Goal: Transaction & Acquisition: Purchase product/service

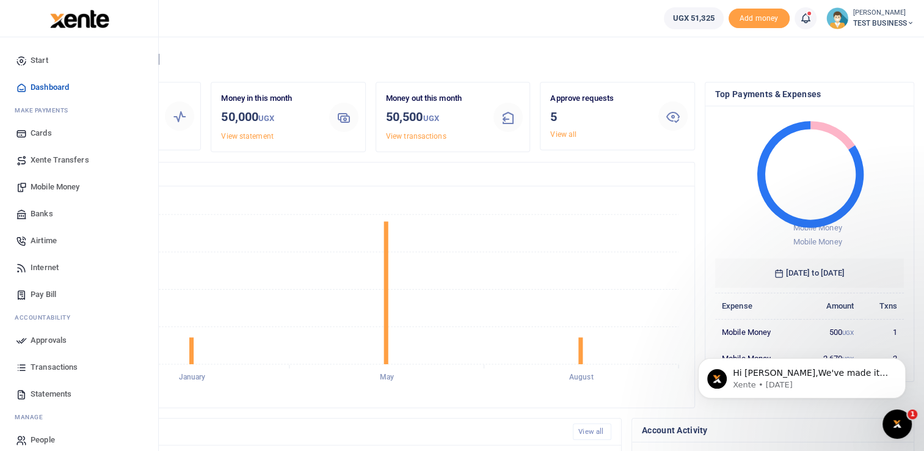
click at [59, 187] on span "Mobile Money" at bounding box center [55, 187] width 49 height 12
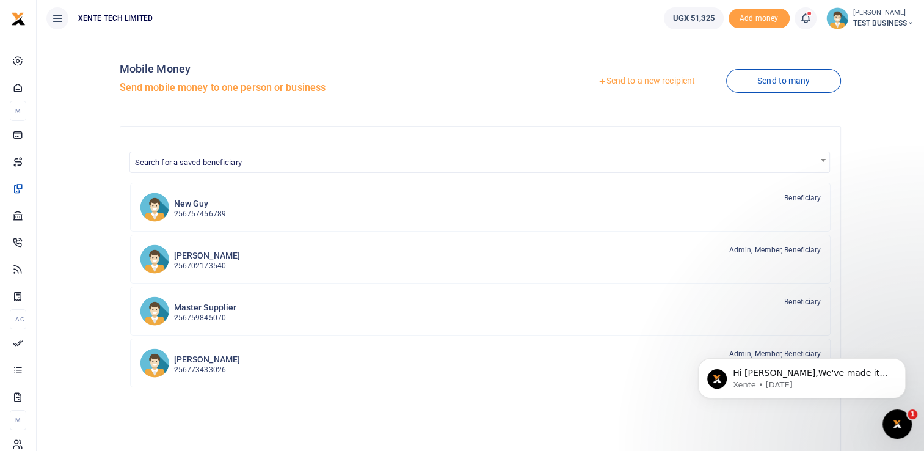
click at [635, 84] on link "Send to a new recipient" at bounding box center [646, 81] width 159 height 22
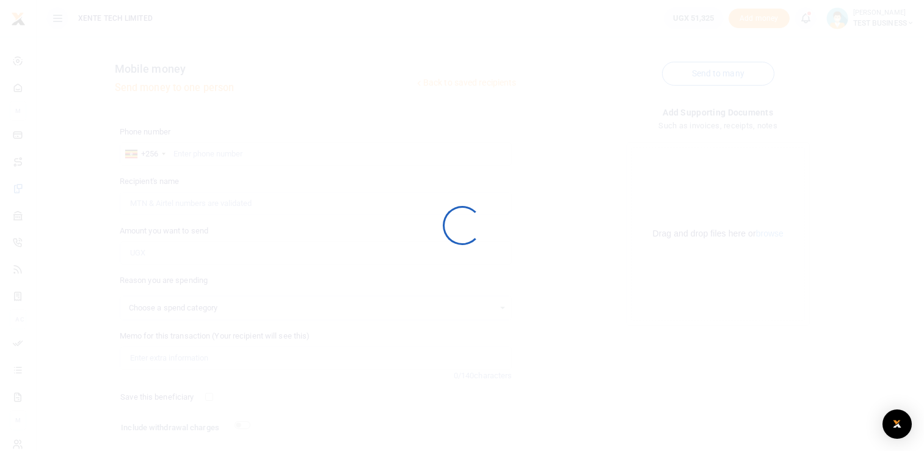
select select
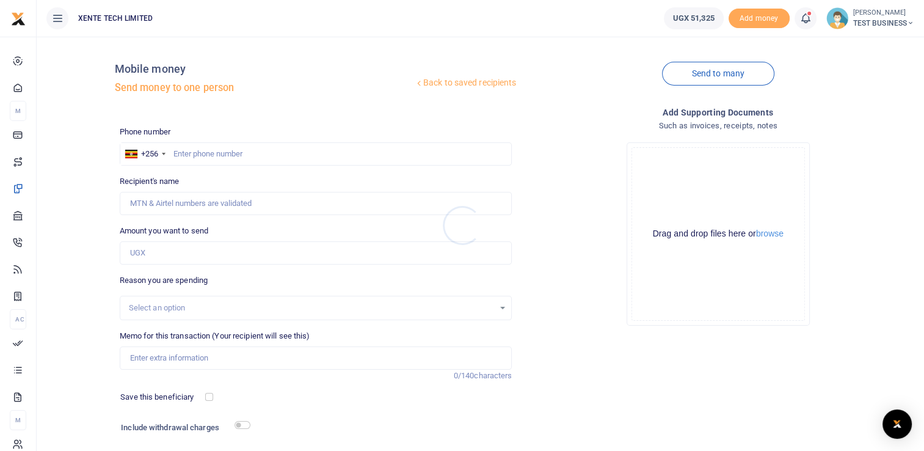
click at [197, 178] on div at bounding box center [462, 225] width 924 height 451
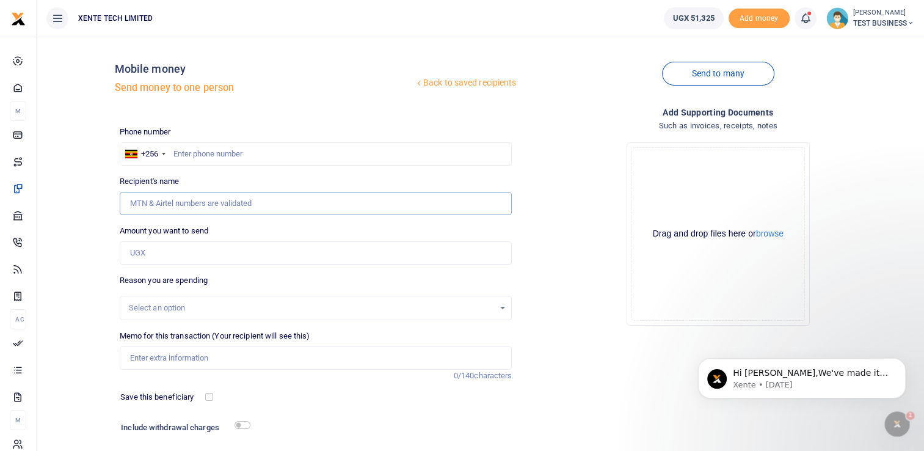
click at [134, 199] on input "Recipient's name" at bounding box center [316, 203] width 393 height 23
click at [192, 158] on input "text" at bounding box center [316, 153] width 393 height 23
type input "787394173"
type input "Medard Byamukama"
type input "787394173"
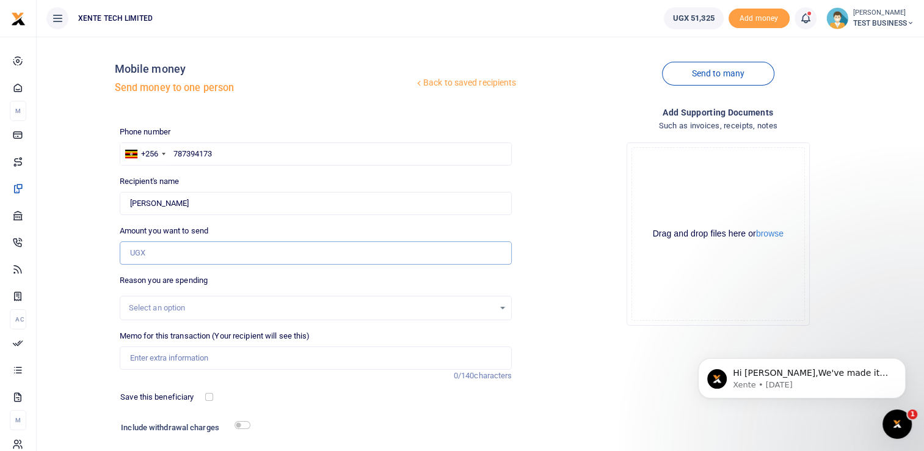
click at [148, 255] on input "Amount you want to send" at bounding box center [316, 252] width 393 height 23
type input "2,000"
click at [163, 357] on input "Memo for this transaction (Your recipient will see this)" at bounding box center [316, 357] width 393 height 23
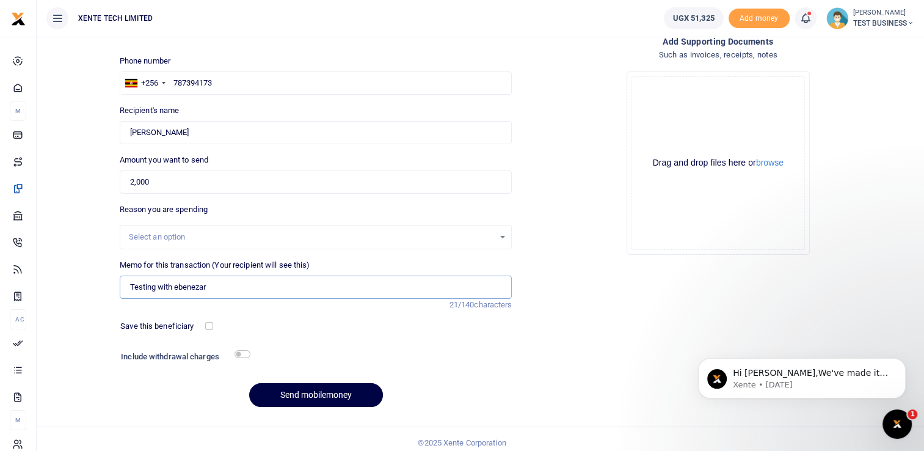
scroll to position [78, 0]
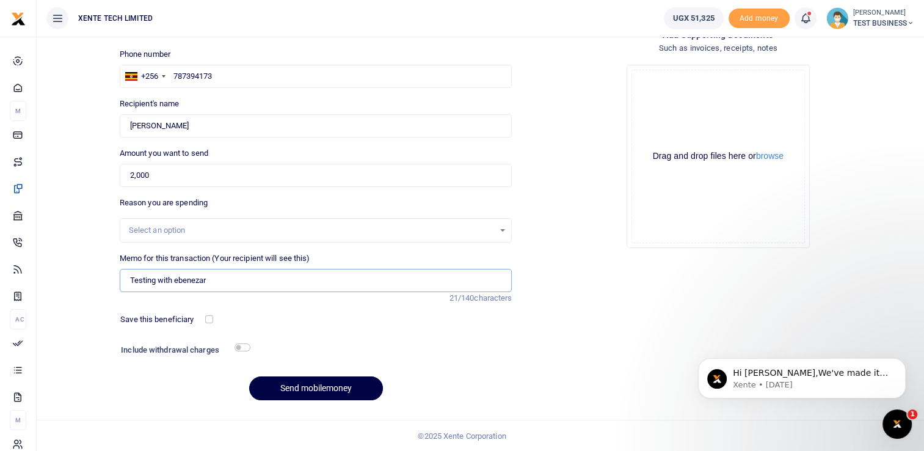
type input "Testing with ebenezar"
click at [242, 348] on input "checkbox" at bounding box center [243, 347] width 16 height 8
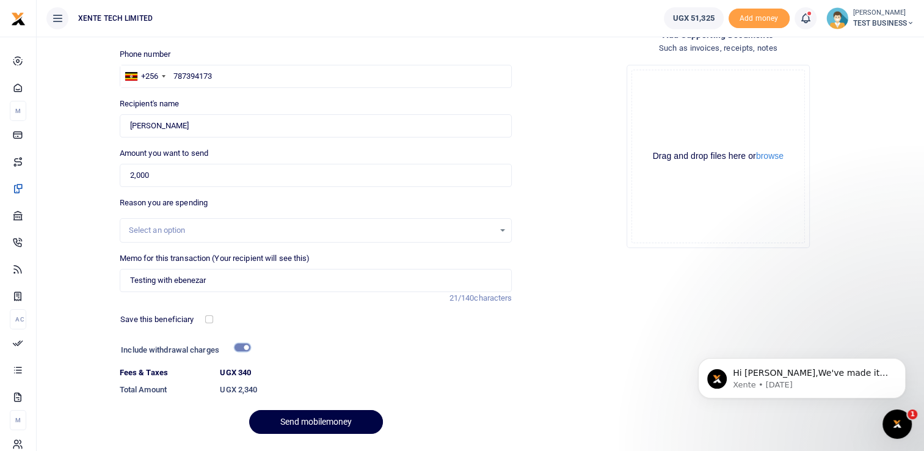
click at [242, 346] on input "checkbox" at bounding box center [243, 347] width 16 height 8
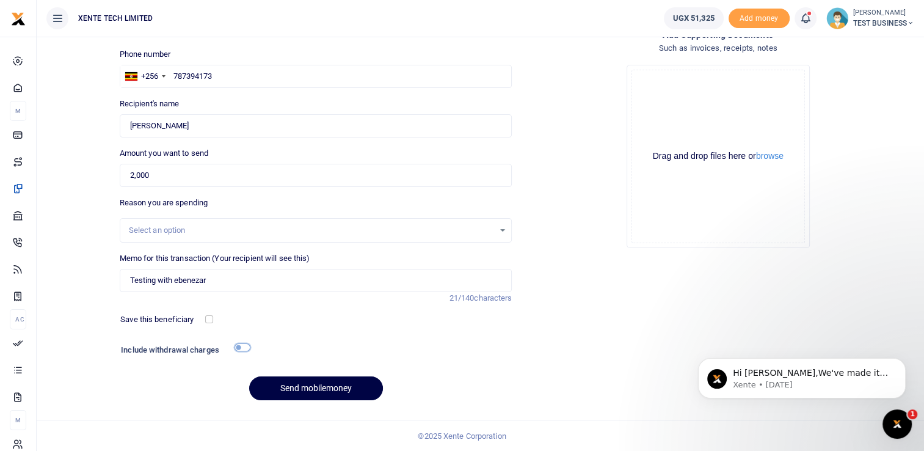
click at [246, 346] on input "checkbox" at bounding box center [243, 347] width 16 height 8
checkbox input "true"
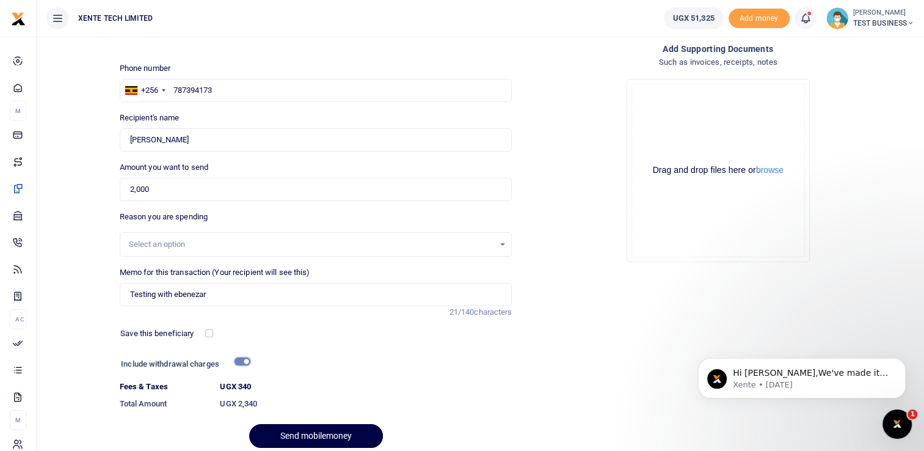
scroll to position [111, 0]
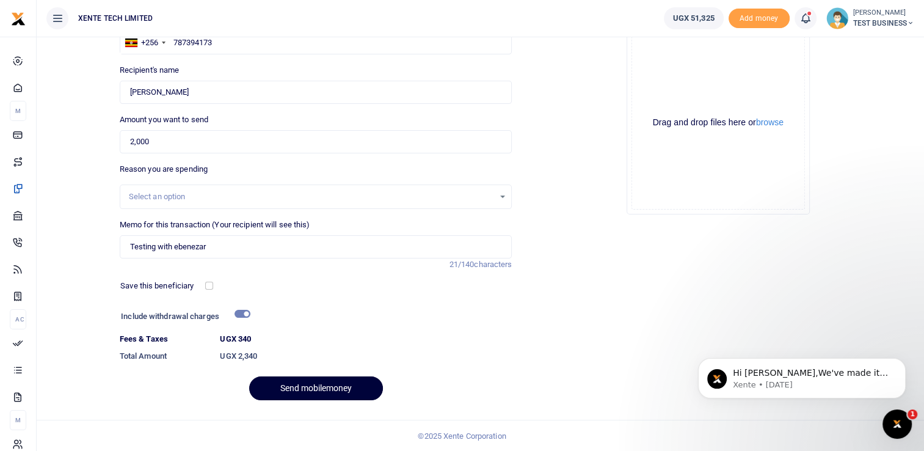
click at [314, 387] on button "Send mobilemoney" at bounding box center [316, 388] width 134 height 24
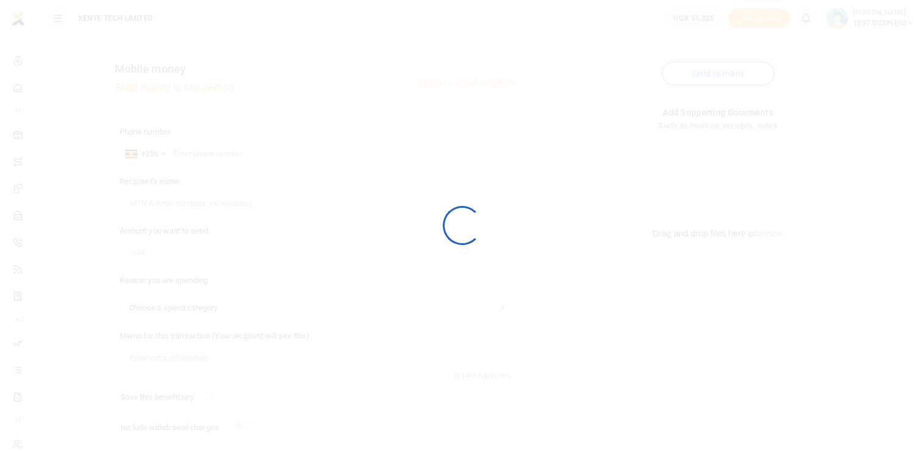
select select
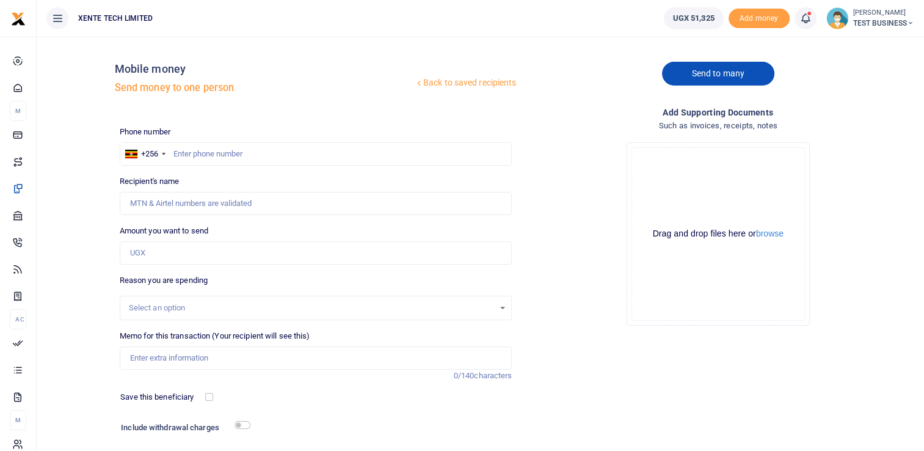
click at [705, 76] on link "Send to many" at bounding box center [718, 74] width 112 height 24
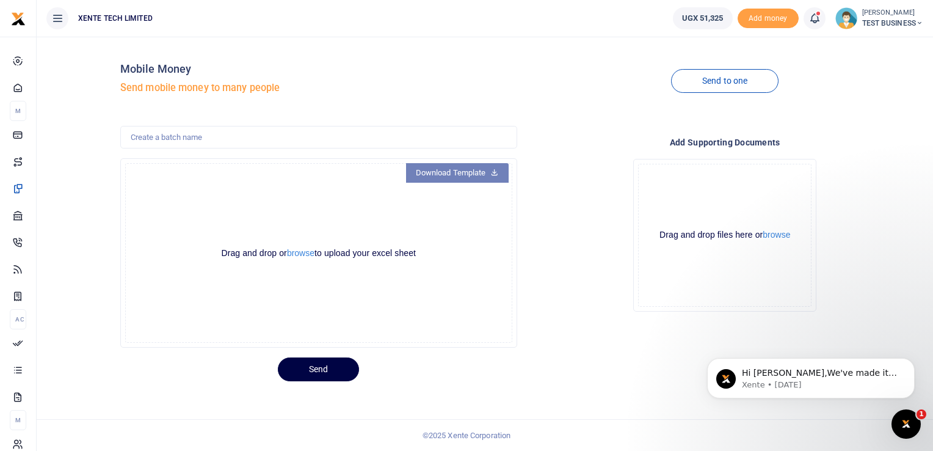
click at [454, 175] on link "Download Template" at bounding box center [457, 173] width 103 height 20
click at [301, 255] on button "browse" at bounding box center [300, 253] width 27 height 9
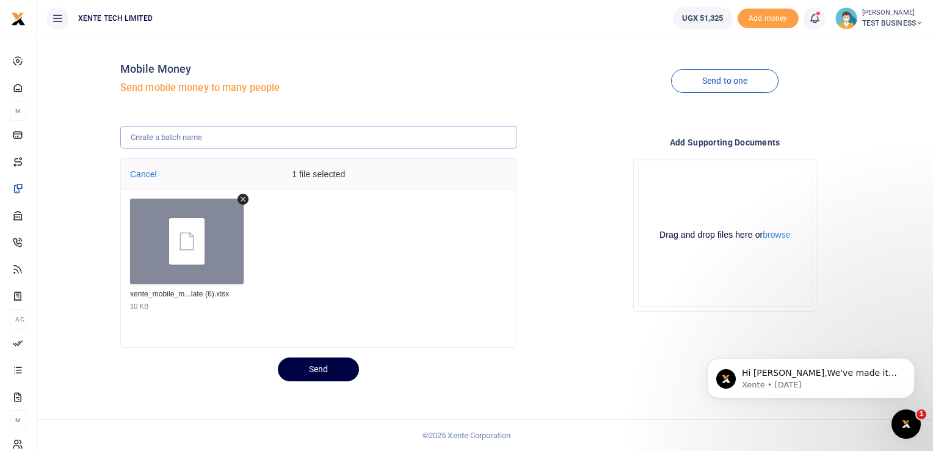
click at [150, 139] on input "text" at bounding box center [318, 137] width 397 height 23
type input "testing"
click at [316, 368] on button "Send" at bounding box center [318, 369] width 81 height 24
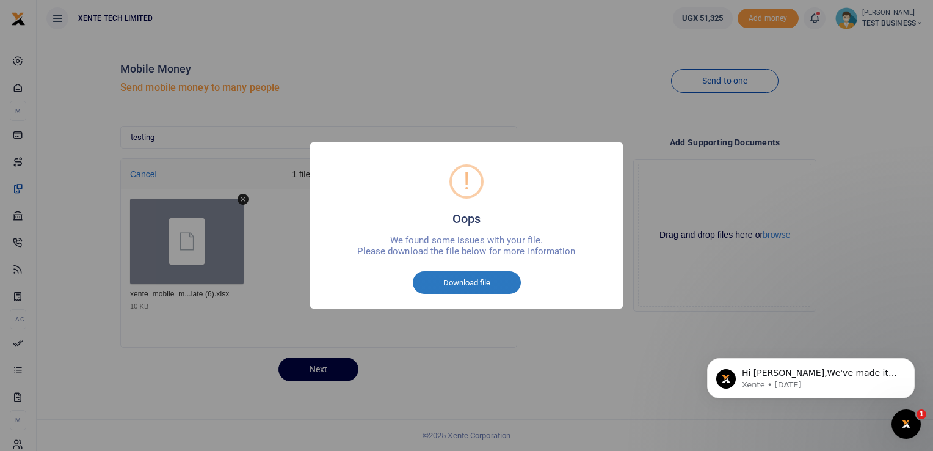
click at [464, 282] on button "Download file" at bounding box center [467, 282] width 108 height 23
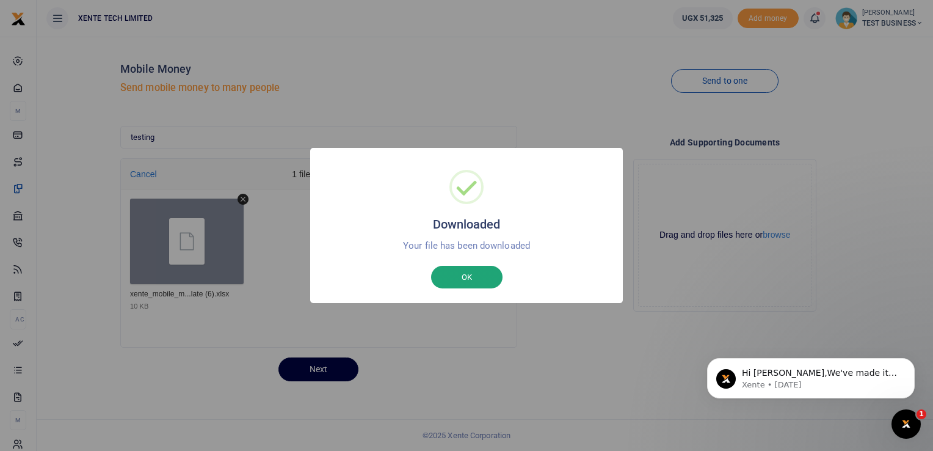
click at [467, 277] on button "OK" at bounding box center [466, 277] width 71 height 23
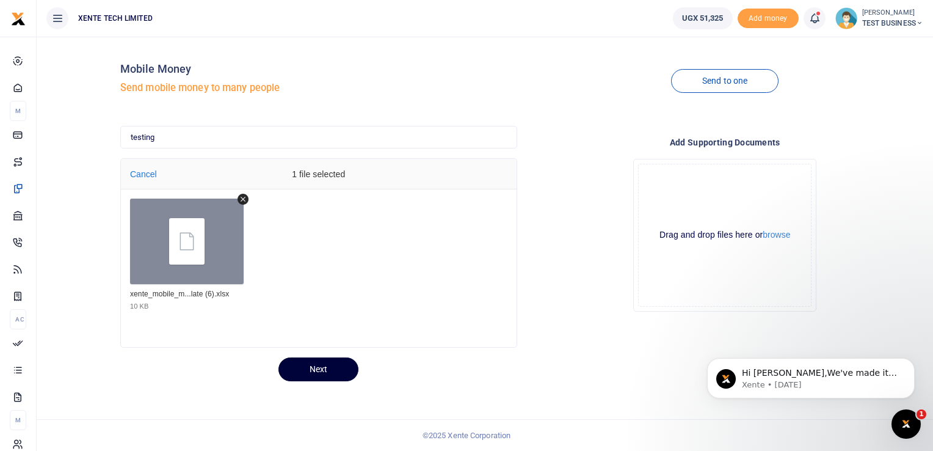
click at [319, 370] on button "Next" at bounding box center [319, 369] width 80 height 24
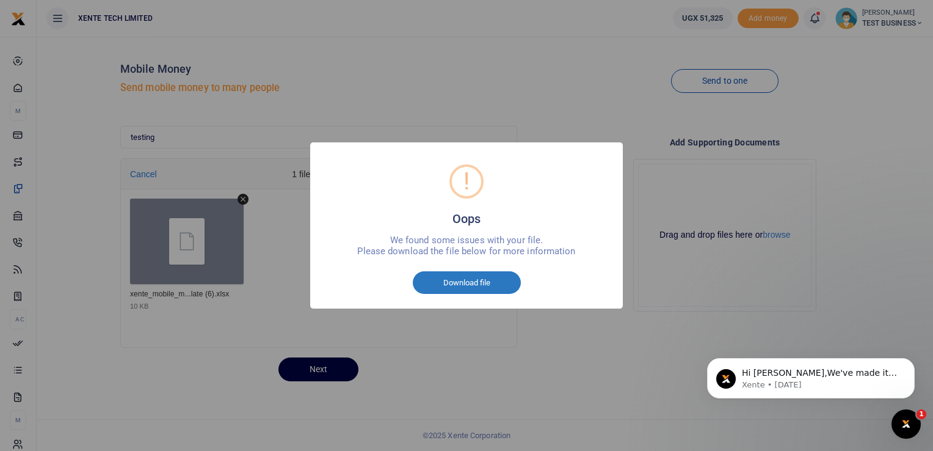
click at [453, 282] on button "Download file" at bounding box center [467, 282] width 108 height 23
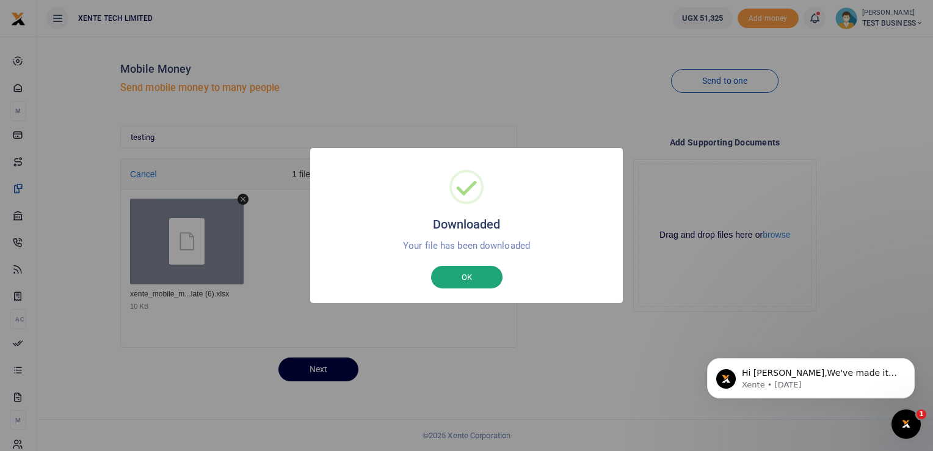
click at [464, 279] on button "OK" at bounding box center [466, 277] width 71 height 23
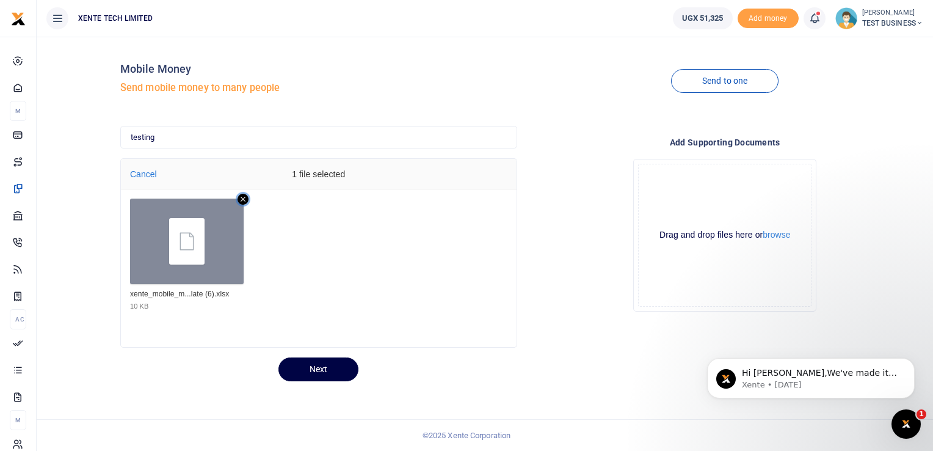
click at [241, 197] on icon "Remove file" at bounding box center [243, 199] width 11 height 11
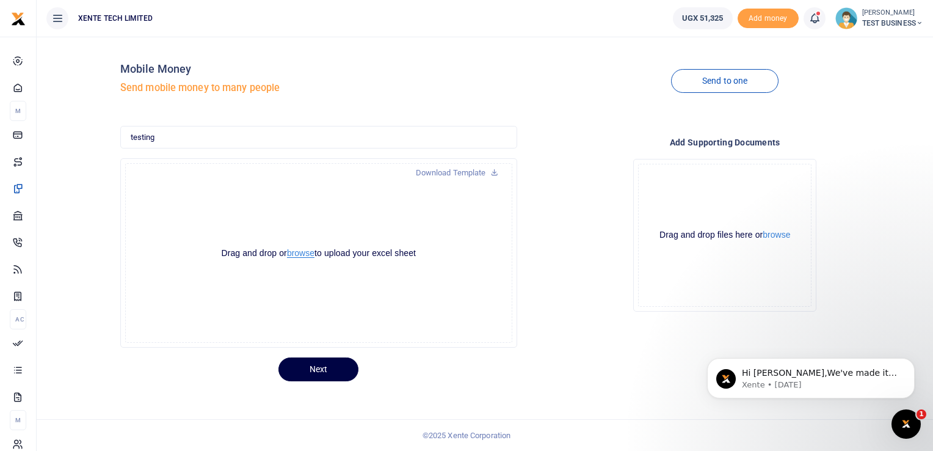
click at [302, 253] on button "browse" at bounding box center [300, 253] width 27 height 9
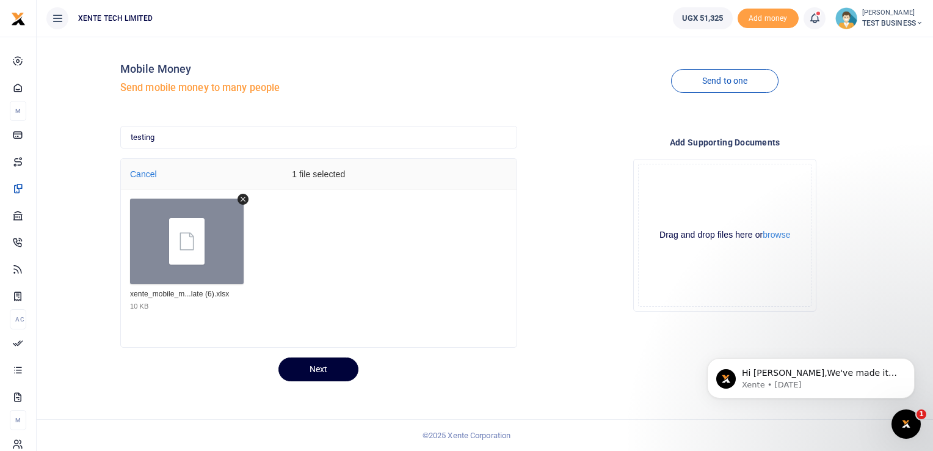
click at [325, 364] on button "Next" at bounding box center [319, 369] width 80 height 24
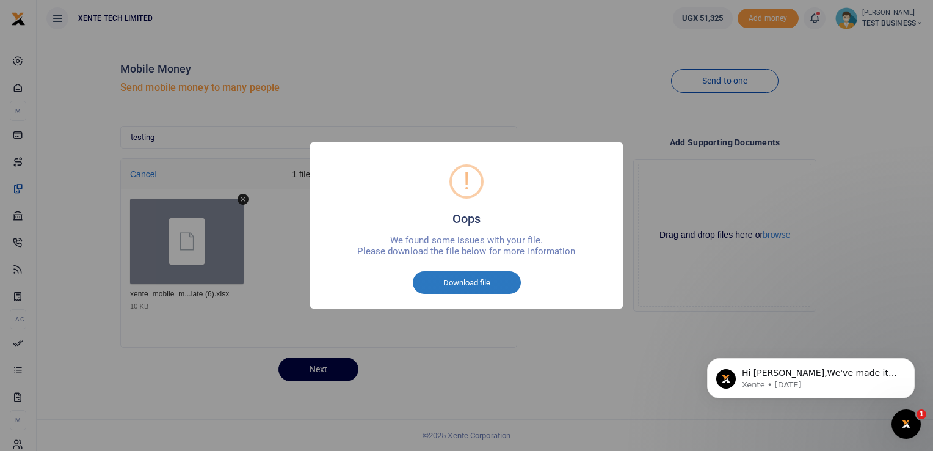
click at [476, 283] on button "Download file" at bounding box center [467, 282] width 108 height 23
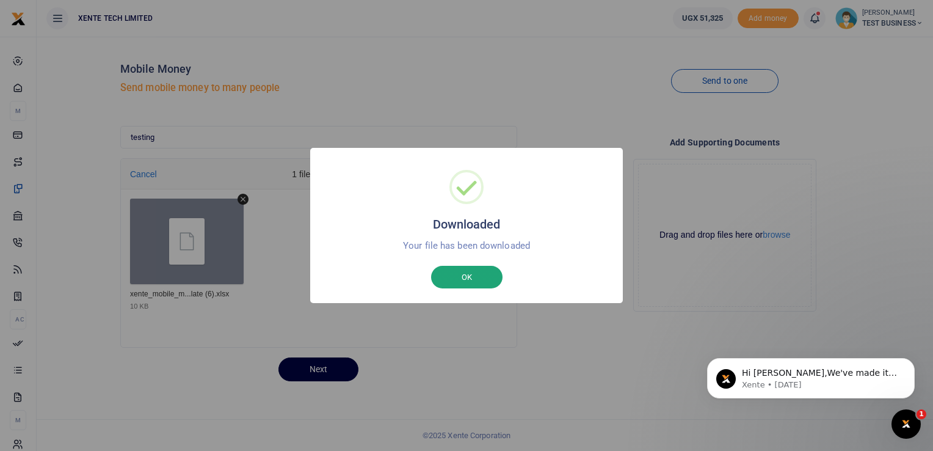
click at [466, 275] on button "OK" at bounding box center [466, 277] width 71 height 23
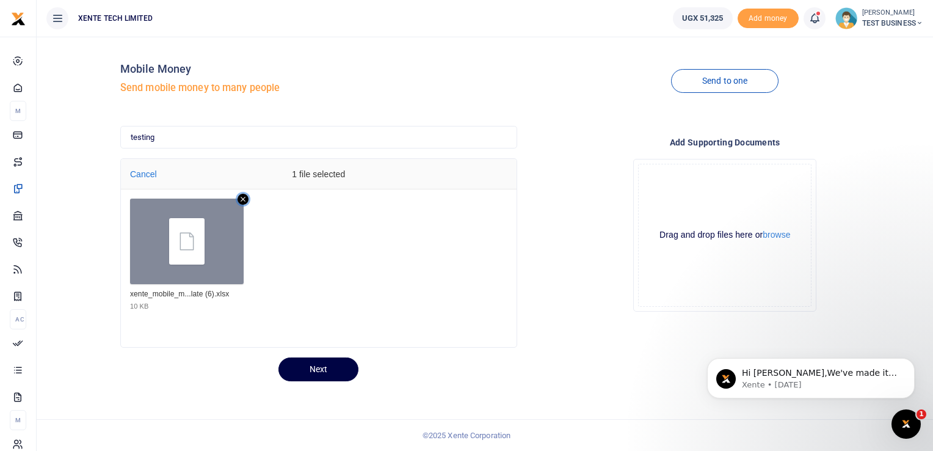
click at [239, 199] on icon "Remove file" at bounding box center [243, 199] width 11 height 11
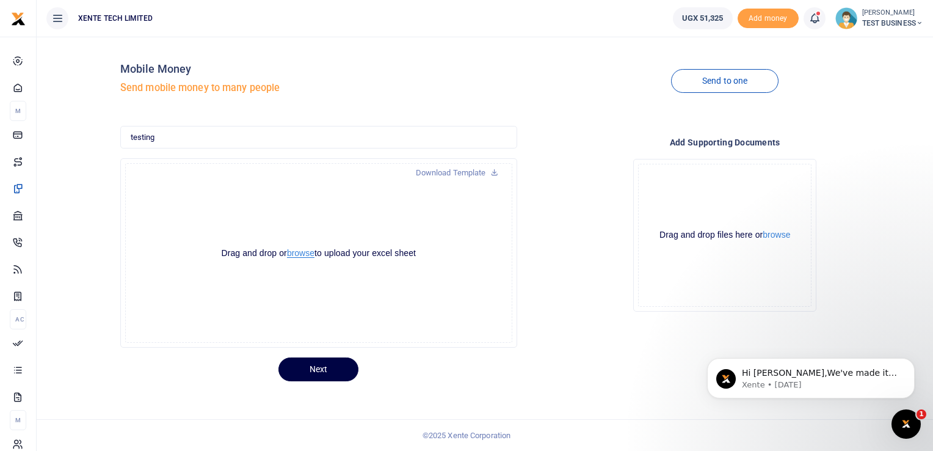
click at [299, 254] on button "browse" at bounding box center [300, 253] width 27 height 9
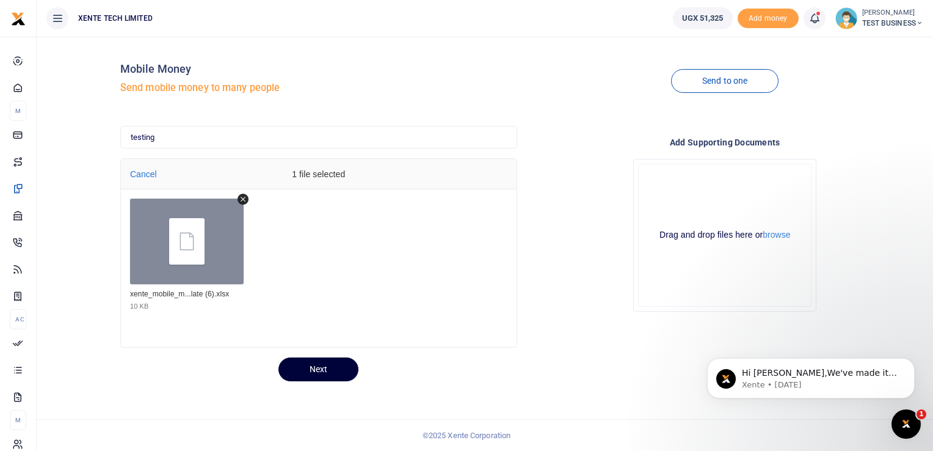
click at [327, 368] on button "Next" at bounding box center [319, 369] width 80 height 24
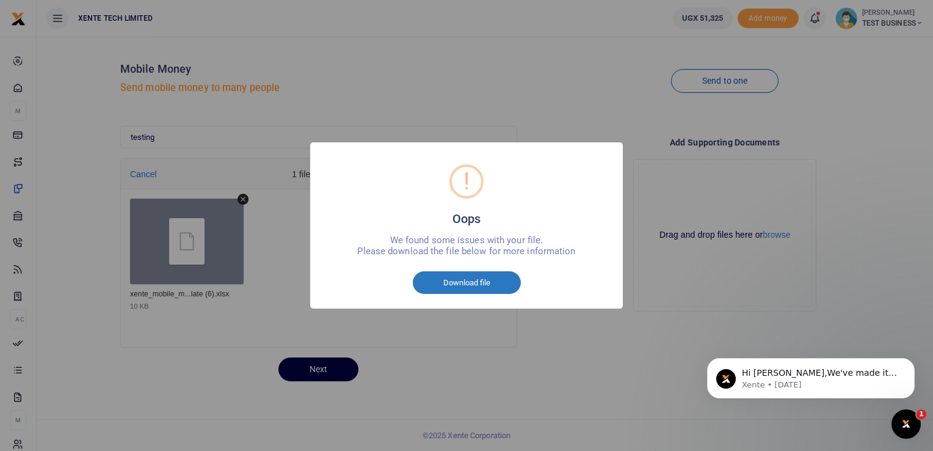
click at [469, 283] on button "Download file" at bounding box center [467, 282] width 108 height 23
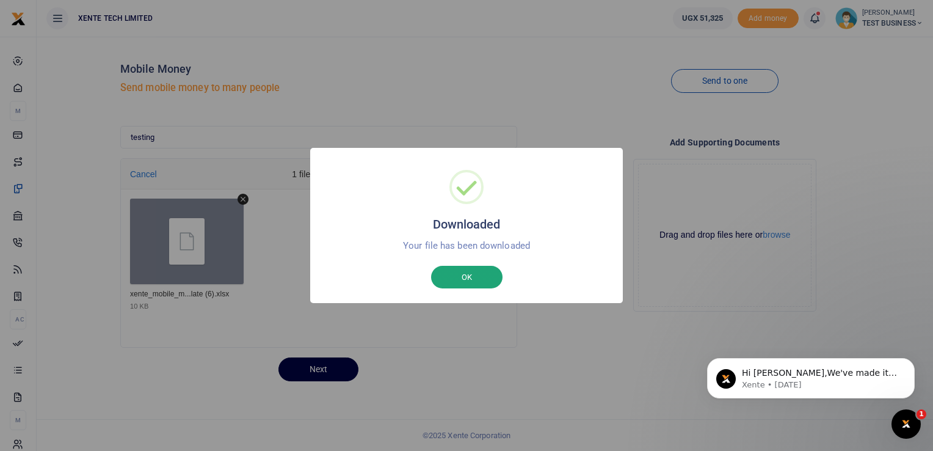
click at [473, 271] on button "OK" at bounding box center [466, 277] width 71 height 23
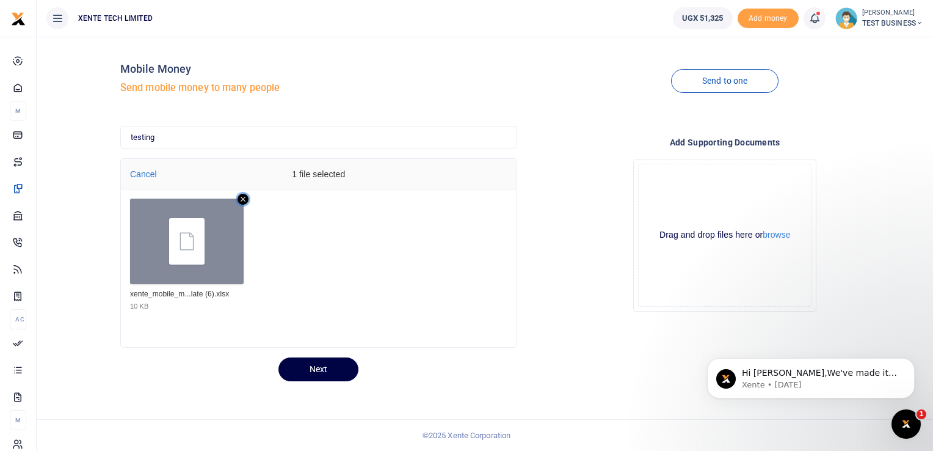
click at [243, 196] on icon "Remove file" at bounding box center [243, 199] width 11 height 11
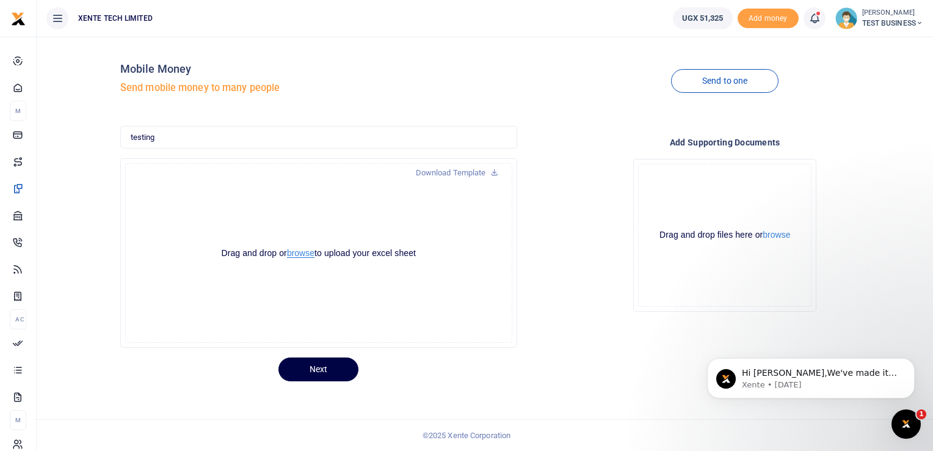
click at [294, 255] on button "browse" at bounding box center [300, 253] width 27 height 9
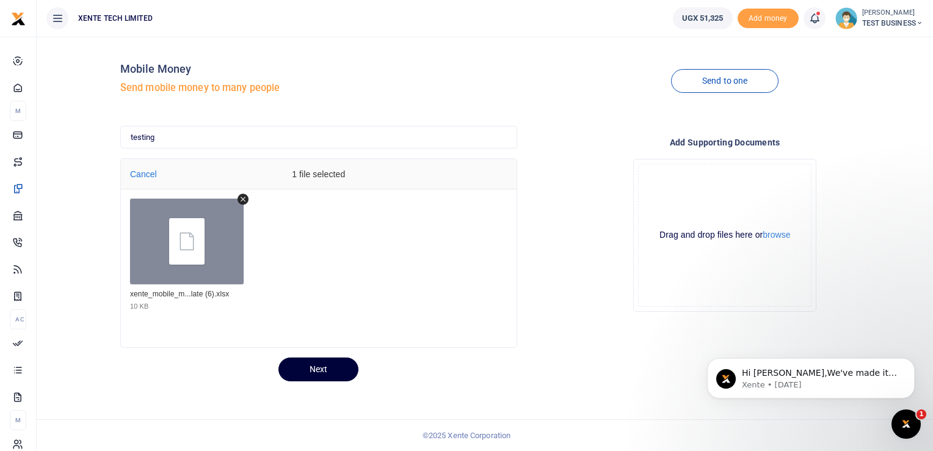
click at [321, 366] on button "Next" at bounding box center [319, 369] width 80 height 24
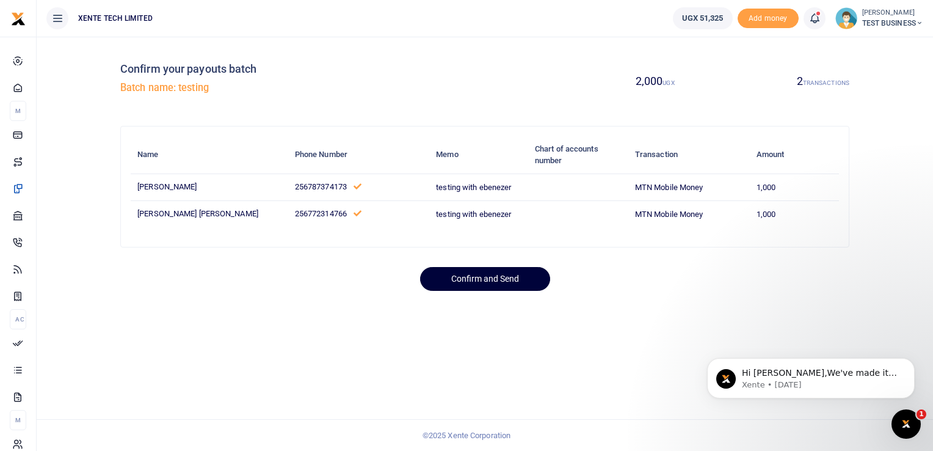
click at [486, 290] on button "Confirm and Send" at bounding box center [485, 279] width 130 height 24
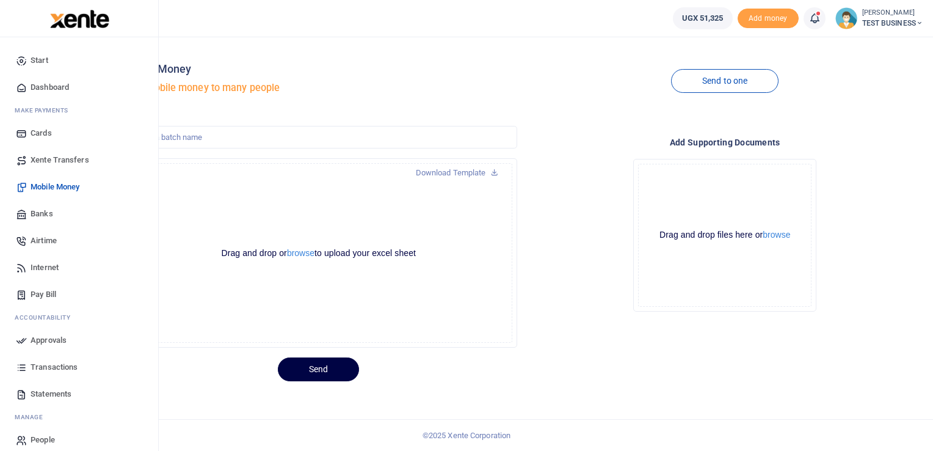
click at [48, 341] on span "Approvals" at bounding box center [49, 340] width 36 height 12
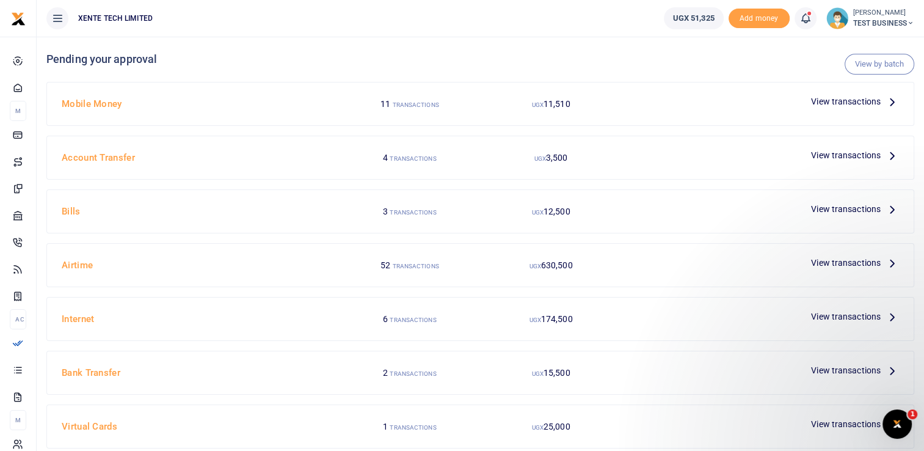
click at [408, 107] on small "TRANSACTIONS" at bounding box center [415, 104] width 46 height 7
click at [93, 103] on h4 "Mobile Money" at bounding box center [198, 103] width 272 height 13
click at [822, 98] on span "View transactions" at bounding box center [846, 101] width 70 height 13
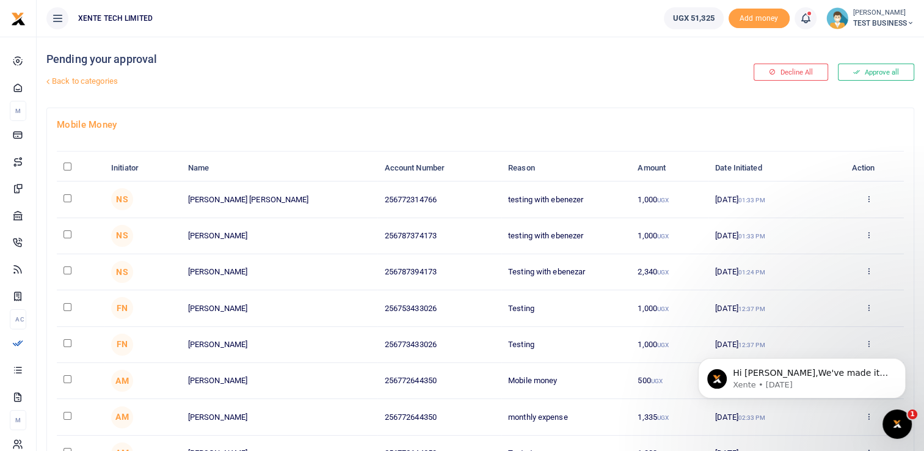
click at [67, 195] on input "checkbox" at bounding box center [68, 198] width 8 height 8
checkbox input "true"
click at [867, 199] on icon at bounding box center [869, 198] width 8 height 9
click at [805, 217] on link "Approve" at bounding box center [824, 218] width 97 height 17
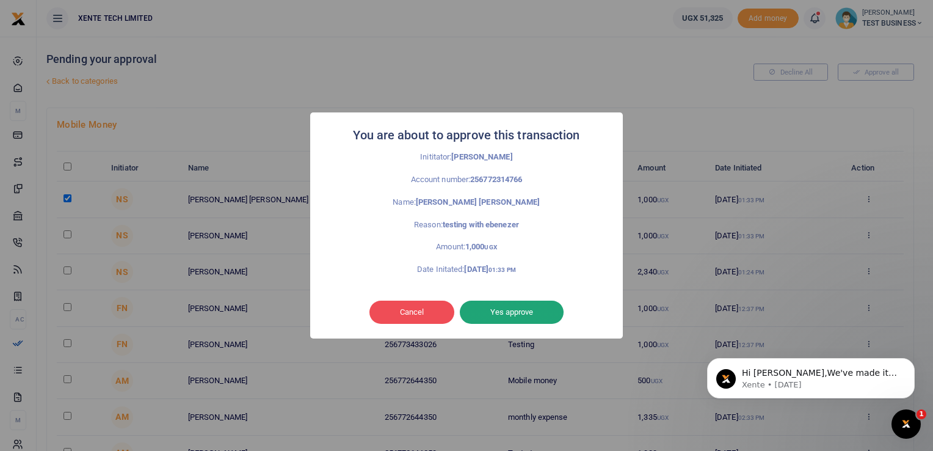
click at [518, 314] on button "Yes approve" at bounding box center [512, 312] width 104 height 23
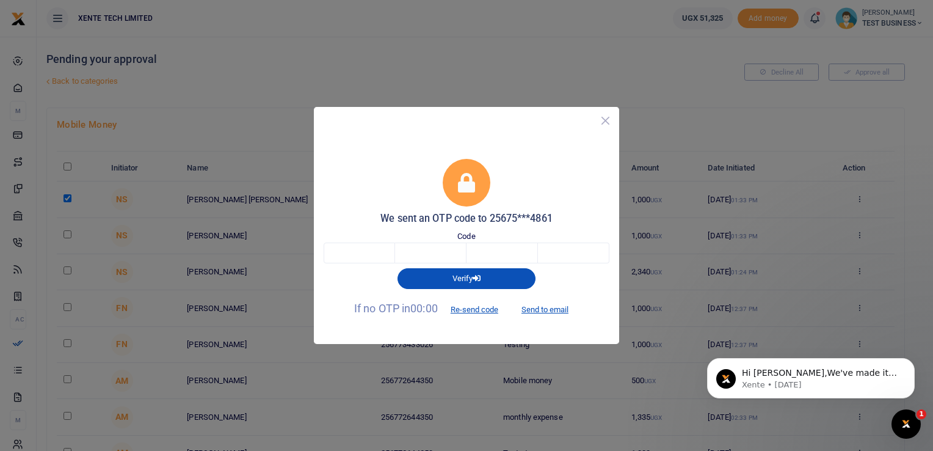
click at [606, 121] on button "Close" at bounding box center [606, 121] width 18 height 18
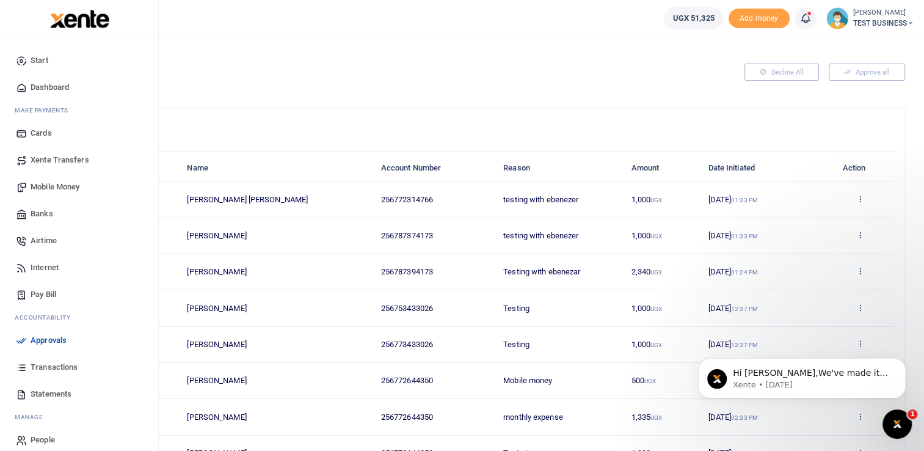
click at [44, 365] on span "Transactions" at bounding box center [54, 367] width 47 height 12
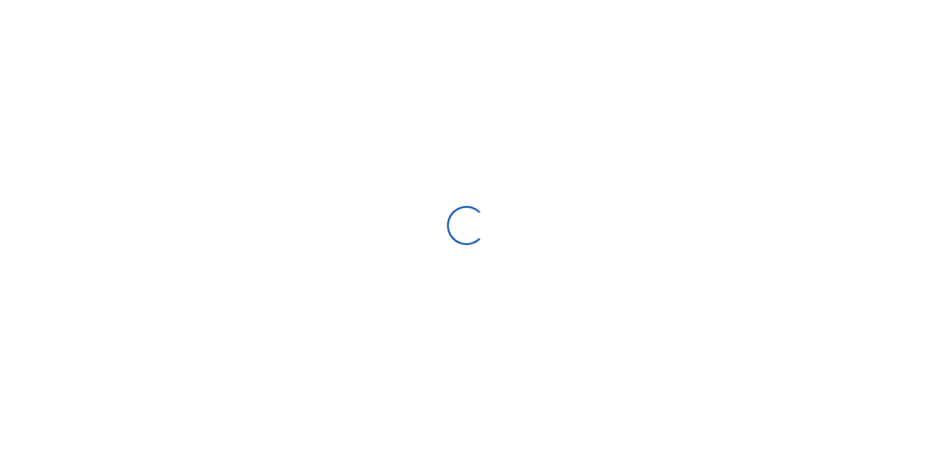
select select
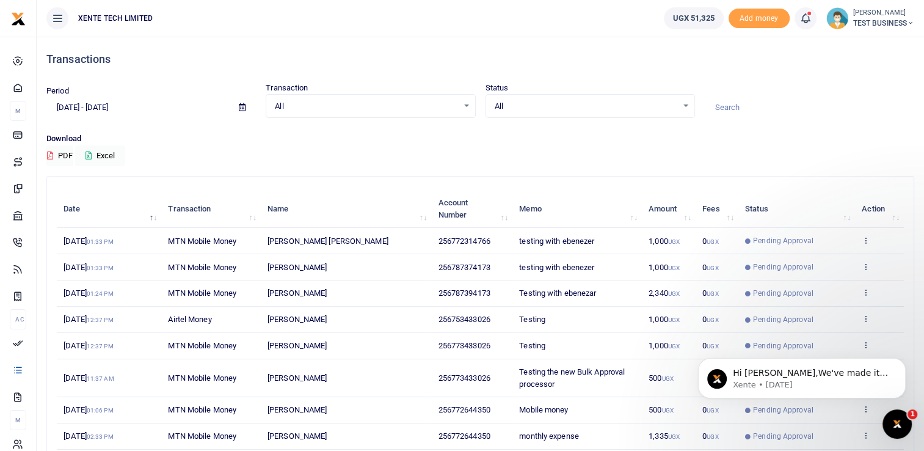
click at [467, 106] on div "All Select an option..." at bounding box center [370, 106] width 208 height 13
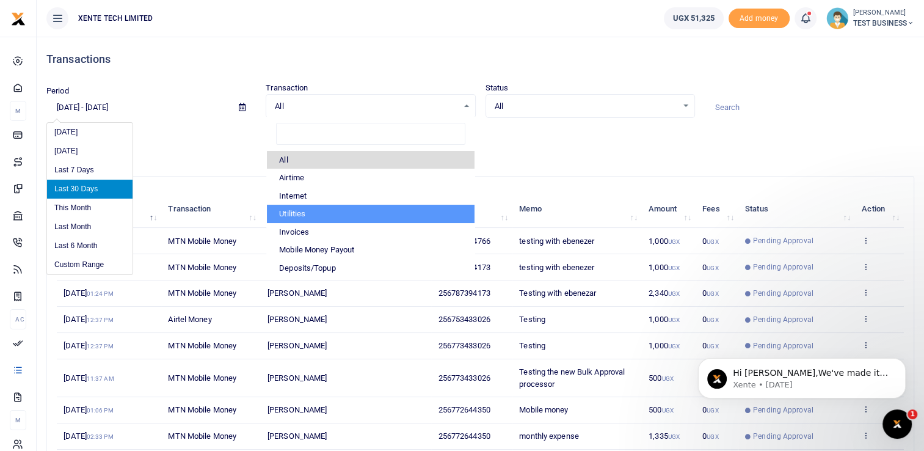
click at [183, 114] on input "[DATE] - [DATE]" at bounding box center [137, 107] width 183 height 21
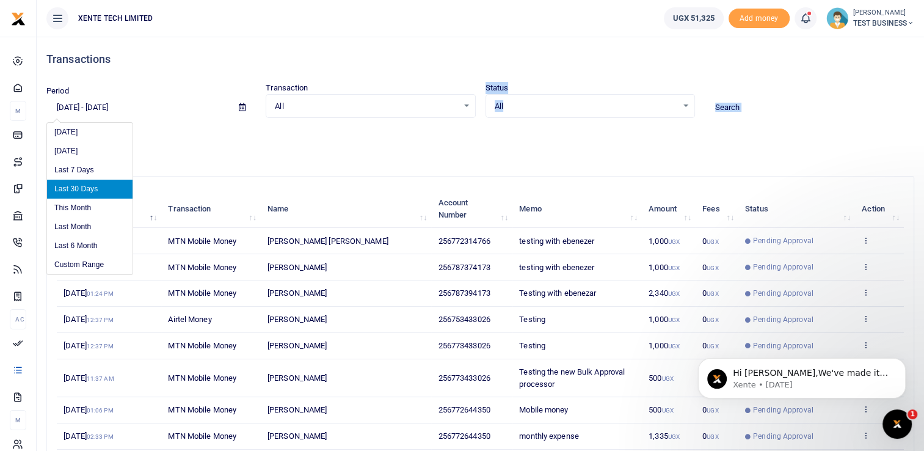
click at [408, 132] on div "Period 07/13/2025 - 08/11/2025 Transaction All Select an option... All Airtime …" at bounding box center [481, 124] width 878 height 84
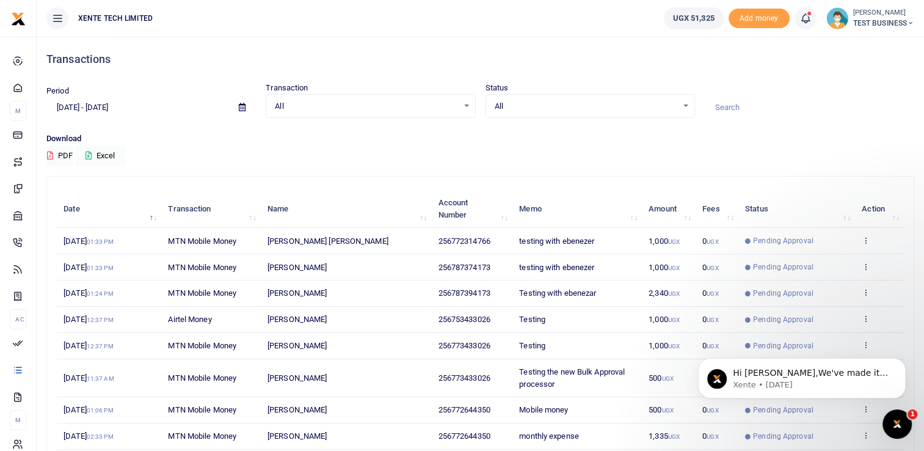
click at [257, 150] on div "Download PDF Excel" at bounding box center [480, 150] width 868 height 34
click at [62, 155] on button "PDF" at bounding box center [59, 155] width 27 height 21
click at [109, 157] on button "Excel" at bounding box center [100, 155] width 50 height 21
click at [242, 106] on icon at bounding box center [242, 107] width 7 height 8
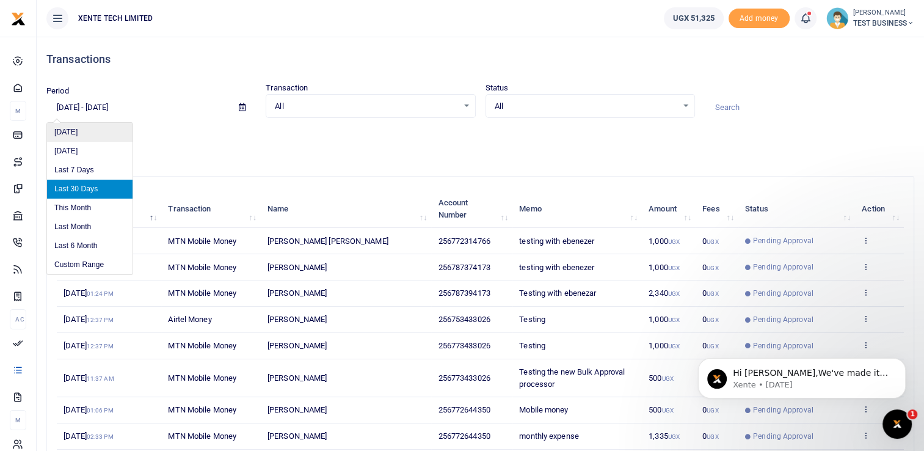
click at [72, 133] on li "Today" at bounding box center [90, 132] width 86 height 19
type input "08/11/2025 - 08/11/2025"
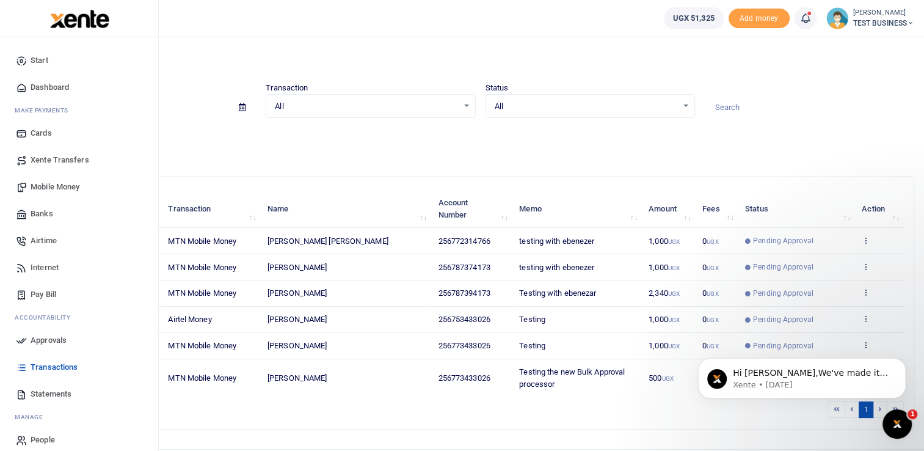
click at [44, 292] on span "Pay Bill" at bounding box center [44, 294] width 26 height 12
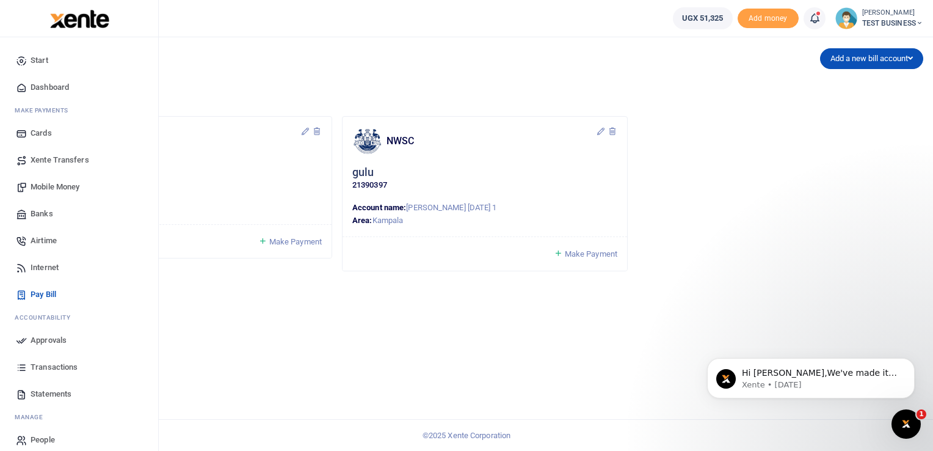
click at [44, 213] on span "Banks" at bounding box center [42, 214] width 23 height 12
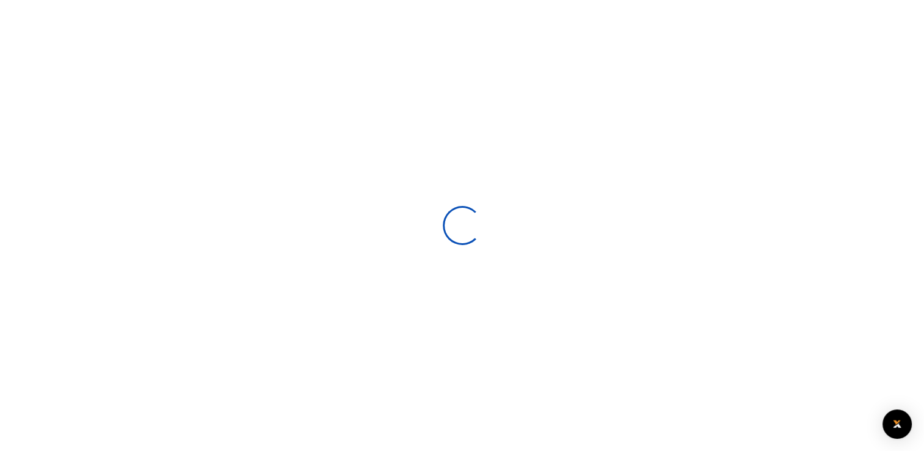
select select
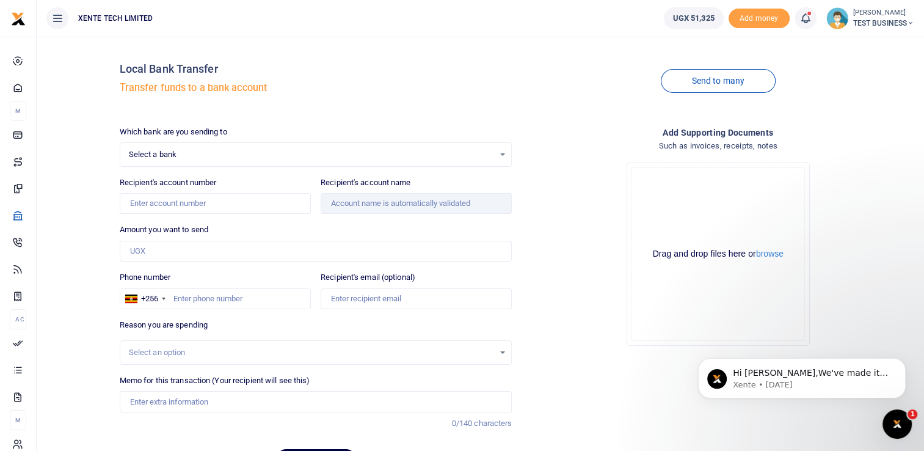
click at [503, 155] on div "Select a bank Select an option..." at bounding box center [316, 154] width 392 height 13
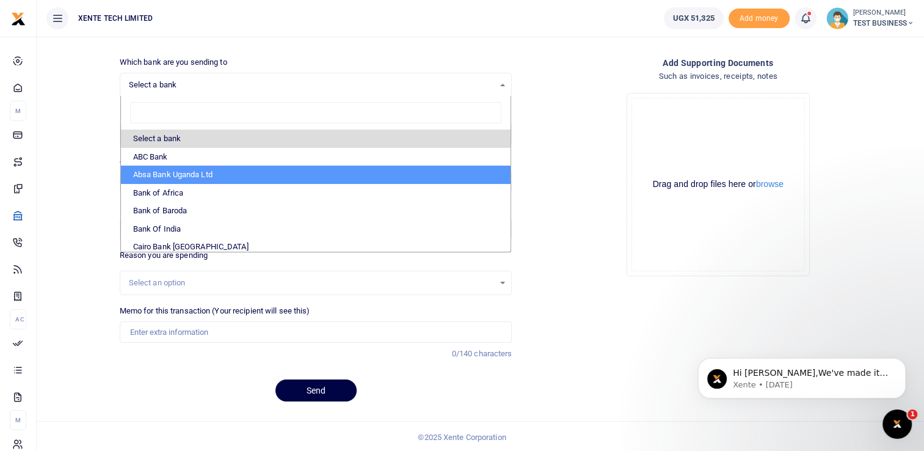
click at [573, 134] on div "Drop your files here Drag and drop files here or browse Powered by Uppy" at bounding box center [718, 184] width 393 height 203
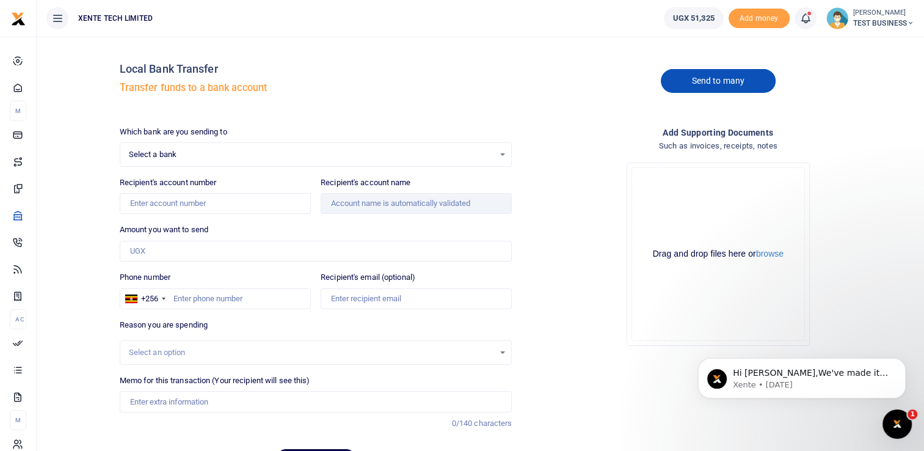
click at [715, 80] on link "Send to many" at bounding box center [718, 81] width 115 height 24
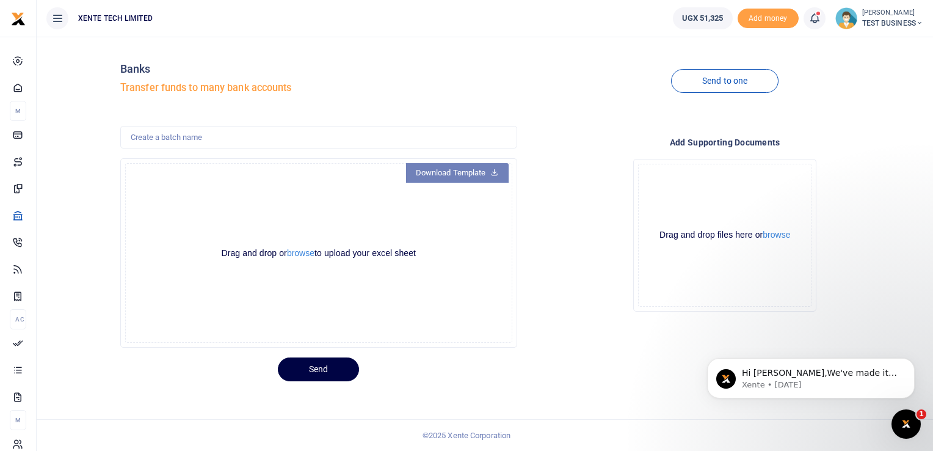
click at [453, 175] on link "Download Template" at bounding box center [457, 173] width 103 height 20
click at [559, 133] on div "Add supporting Documents Drop your files here Drag and drop files here or brows…" at bounding box center [725, 237] width 407 height 222
click at [767, 19] on span "Add money" at bounding box center [768, 19] width 61 height 20
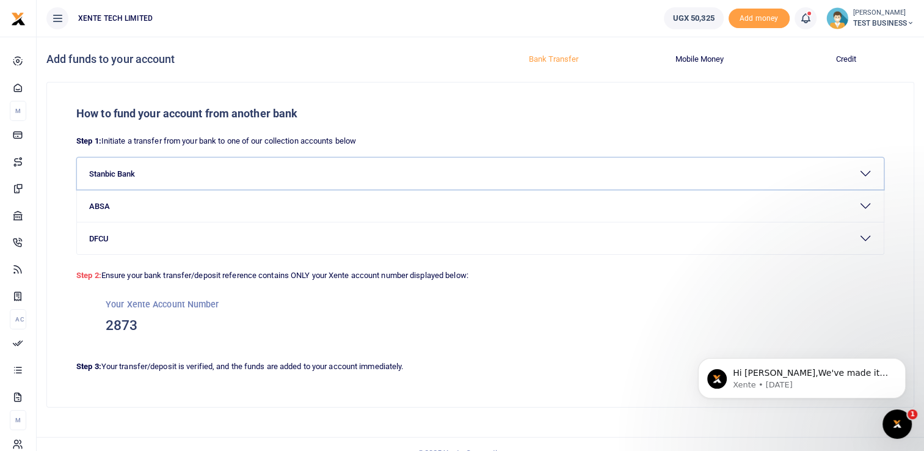
click at [131, 176] on button "Stanbic Bank" at bounding box center [480, 174] width 807 height 32
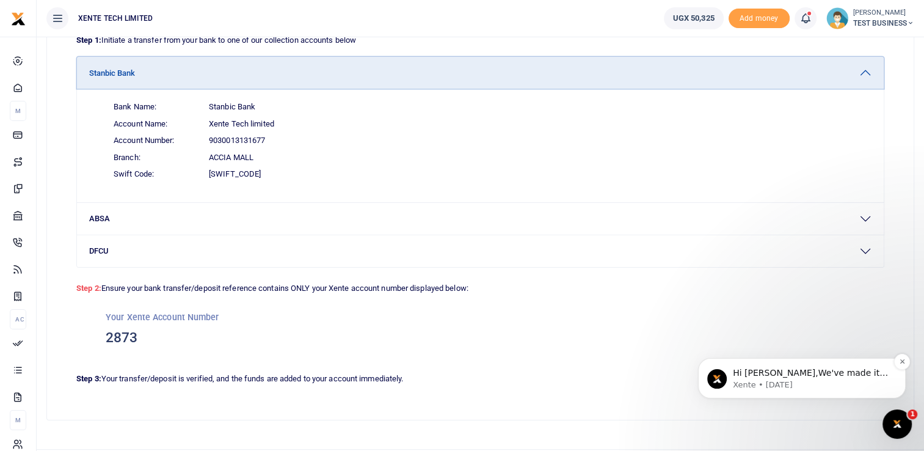
scroll to position [130, 0]
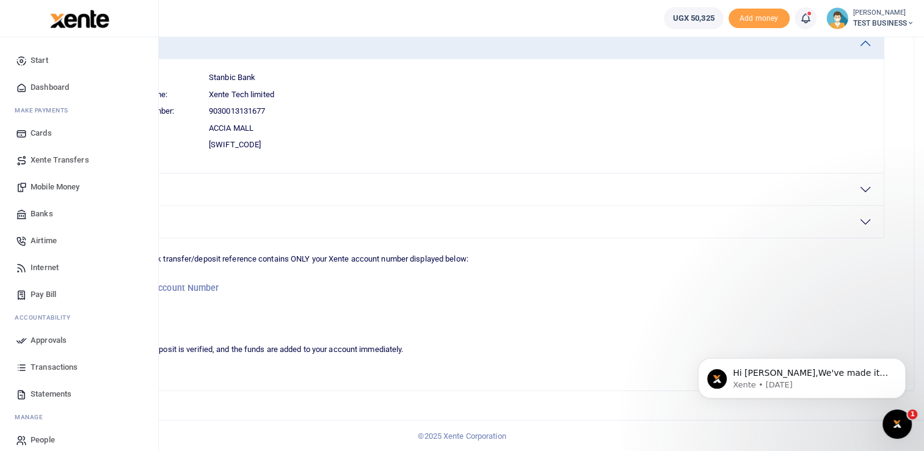
click at [45, 90] on span "Dashboard" at bounding box center [50, 87] width 38 height 12
